Goal: Task Accomplishment & Management: Use online tool/utility

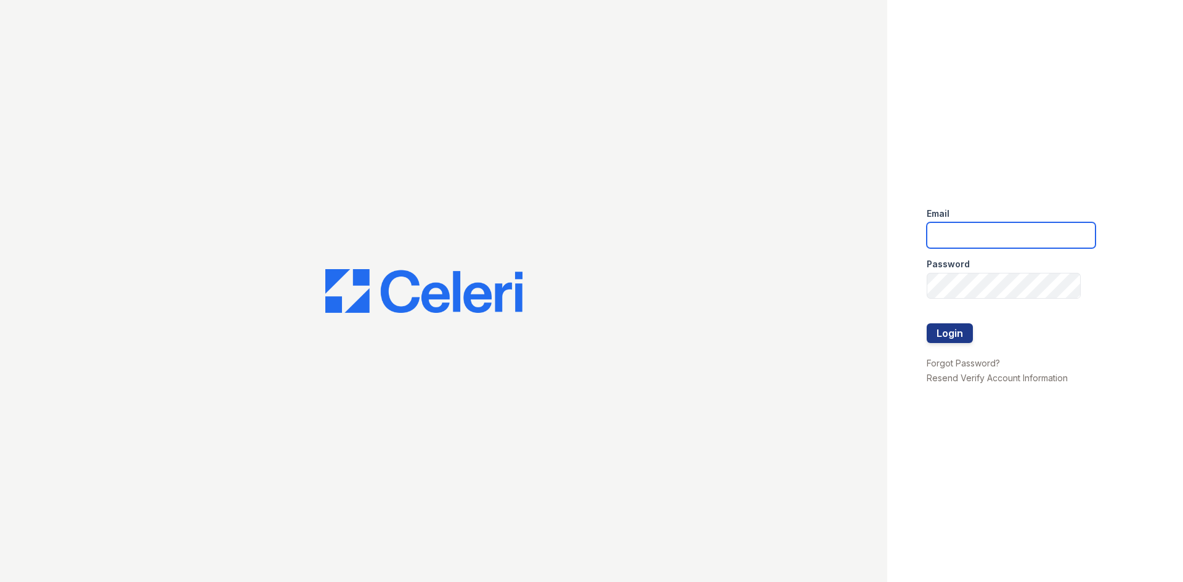
type input "donnelld@livebe.com"
drag, startPoint x: 934, startPoint y: 333, endPoint x: 929, endPoint y: 326, distance: 8.0
click at [932, 332] on button "Login" at bounding box center [949, 333] width 46 height 20
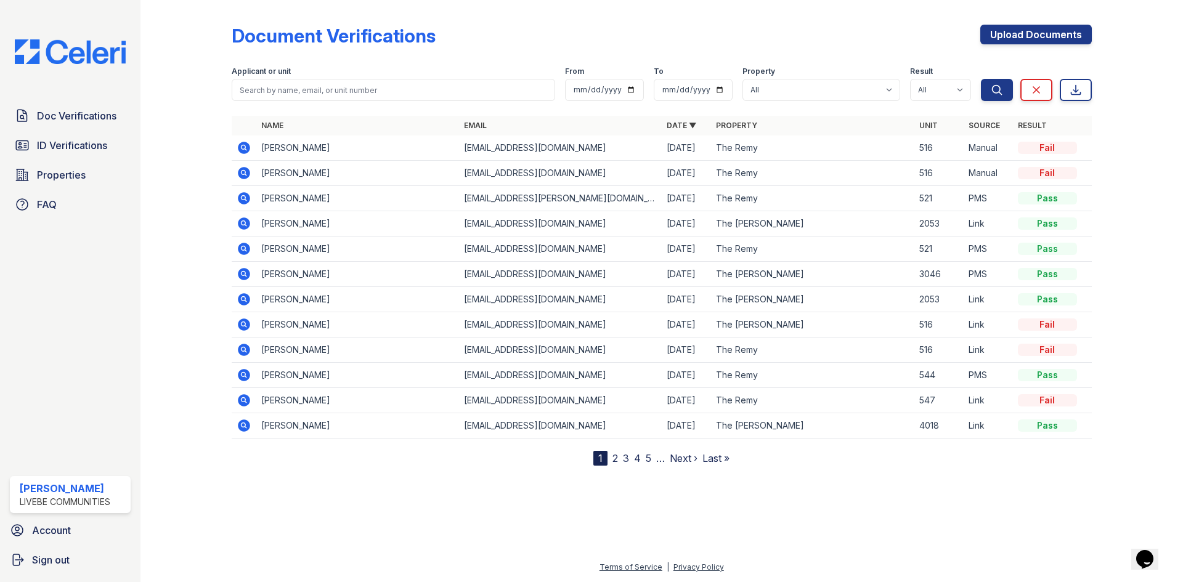
click at [426, 43] on div "Document Verifications" at bounding box center [334, 36] width 204 height 22
click at [59, 144] on span "ID Verifications" at bounding box center [72, 145] width 70 height 15
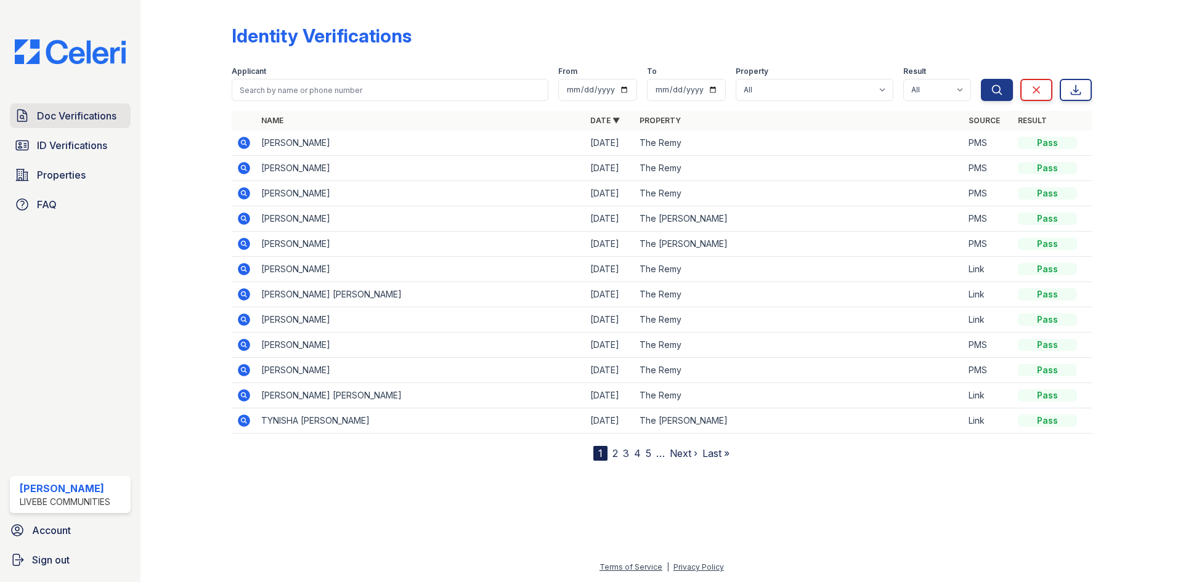
click at [51, 116] on span "Doc Verifications" at bounding box center [76, 115] width 79 height 15
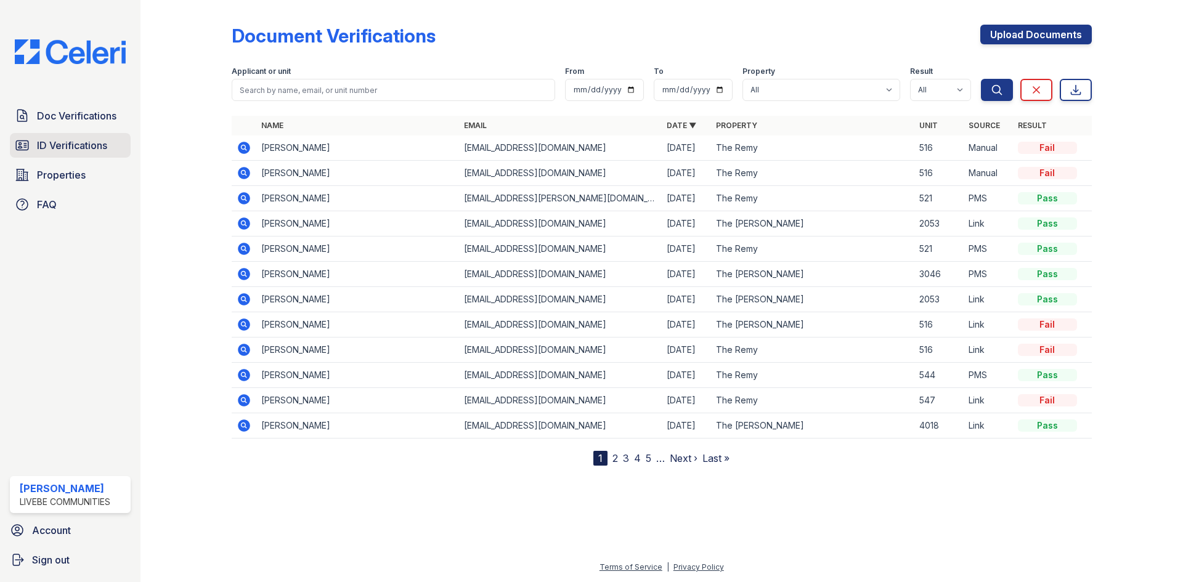
click at [59, 144] on span "ID Verifications" at bounding box center [72, 145] width 70 height 15
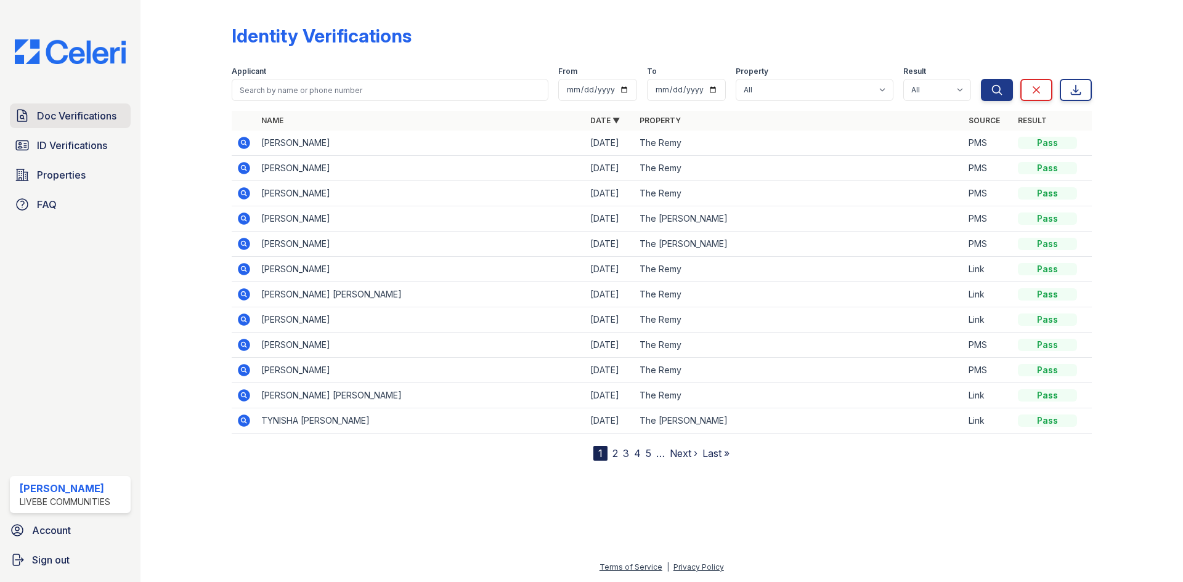
click at [73, 119] on span "Doc Verifications" at bounding box center [76, 115] width 79 height 15
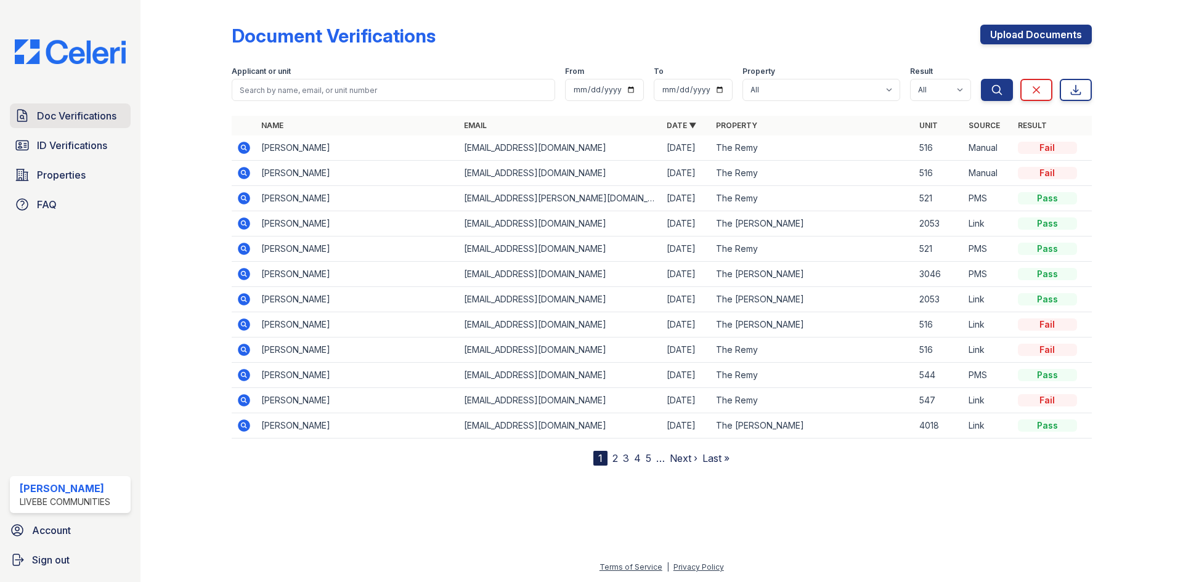
click at [52, 119] on span "Doc Verifications" at bounding box center [76, 115] width 79 height 15
click at [72, 141] on span "ID Verifications" at bounding box center [72, 145] width 70 height 15
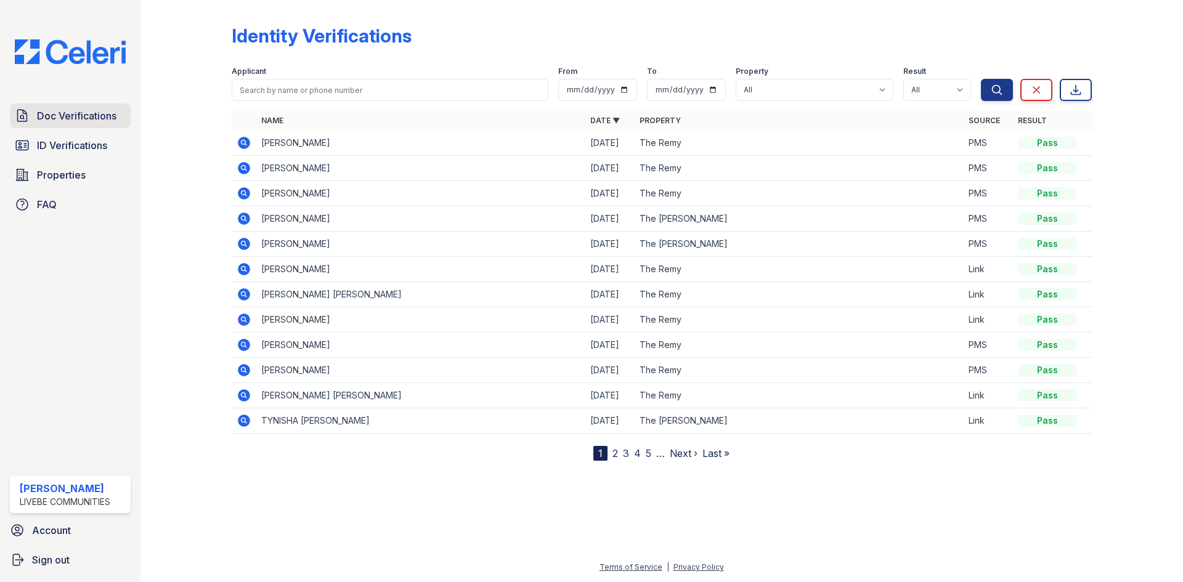
click at [67, 115] on span "Doc Verifications" at bounding box center [76, 115] width 79 height 15
